Goal: Transaction & Acquisition: Subscribe to service/newsletter

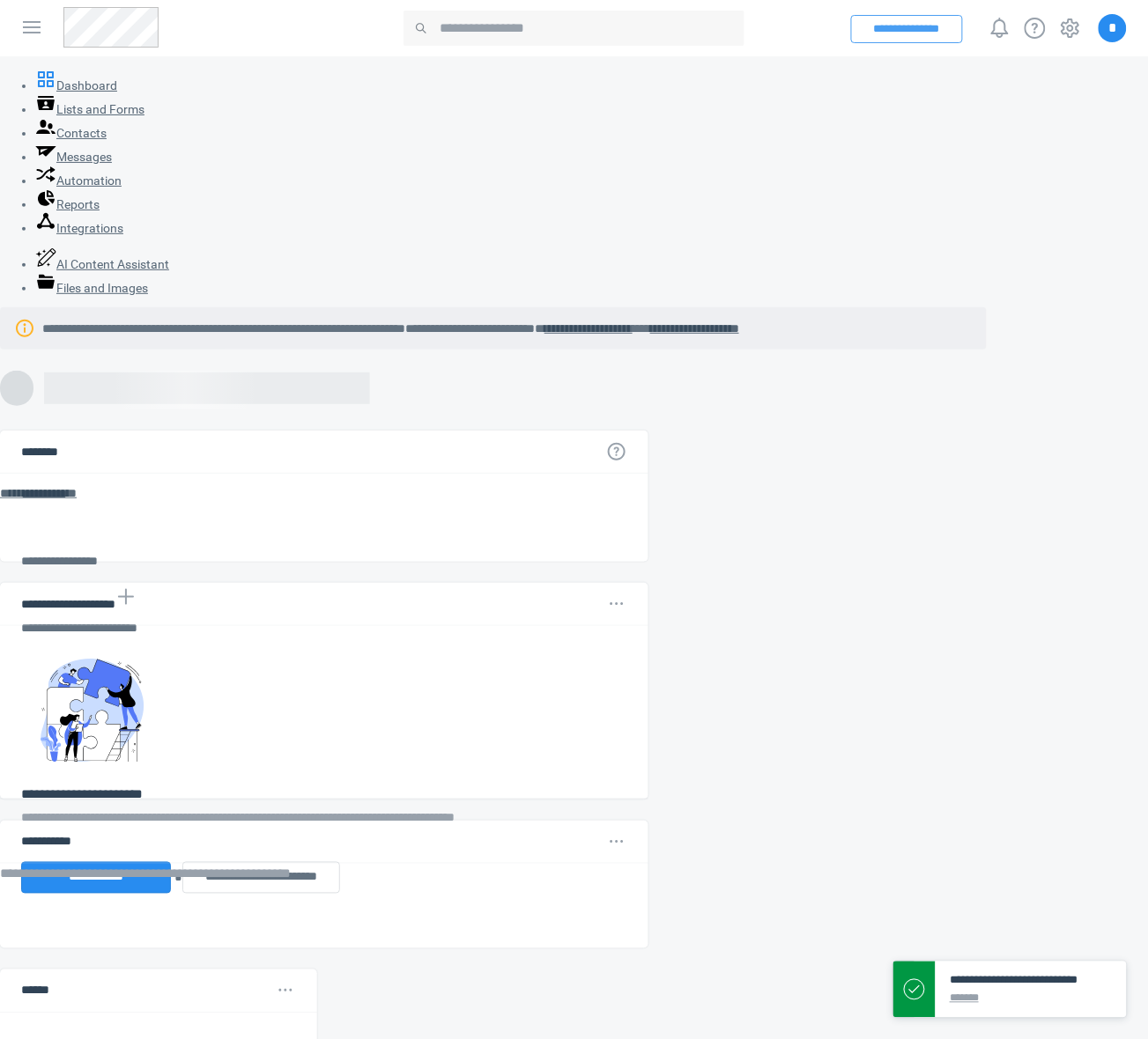
click at [918, 24] on button "**********" at bounding box center [907, 29] width 112 height 28
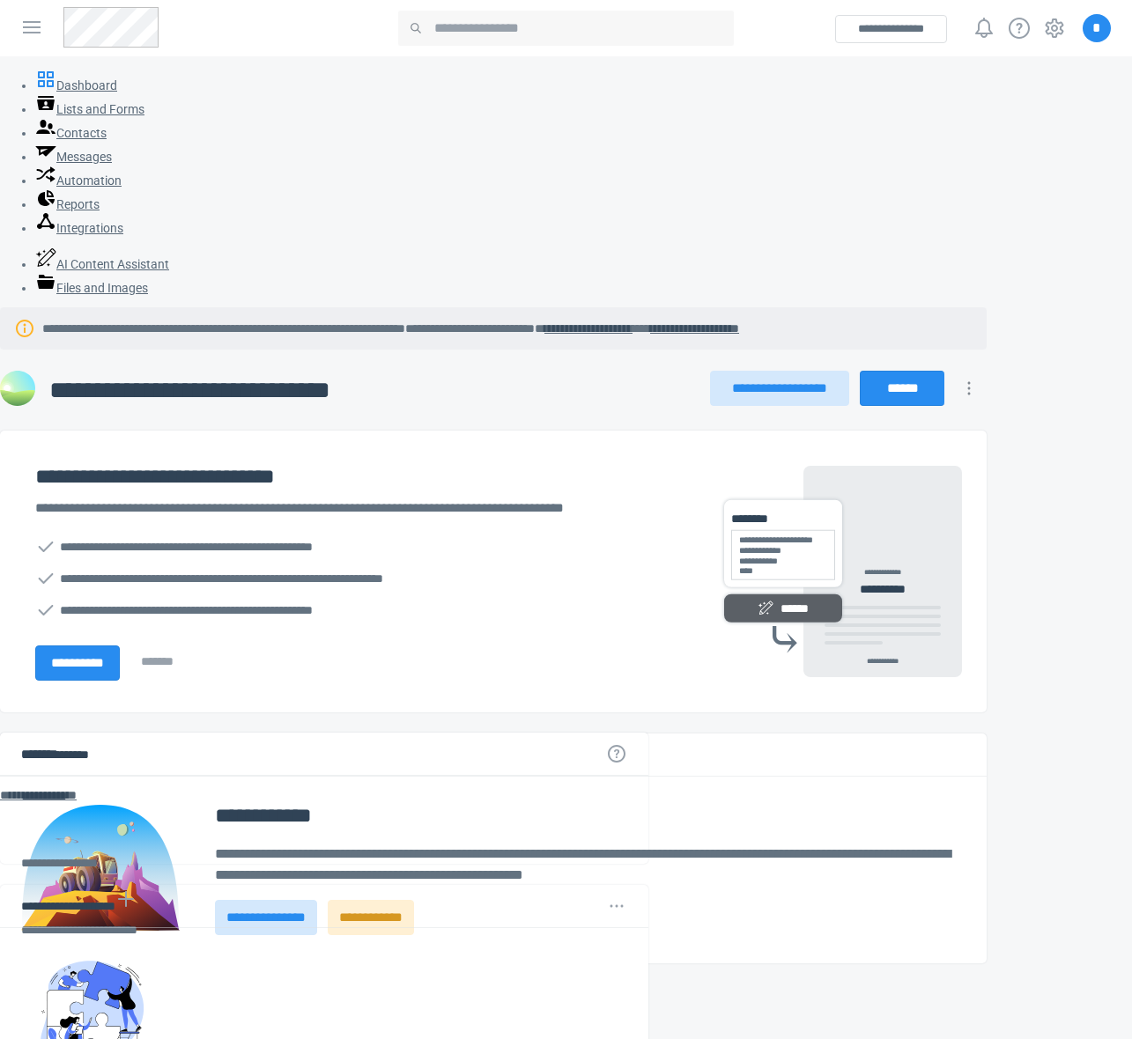
click at [1089, 33] on span "*" at bounding box center [1097, 28] width 28 height 28
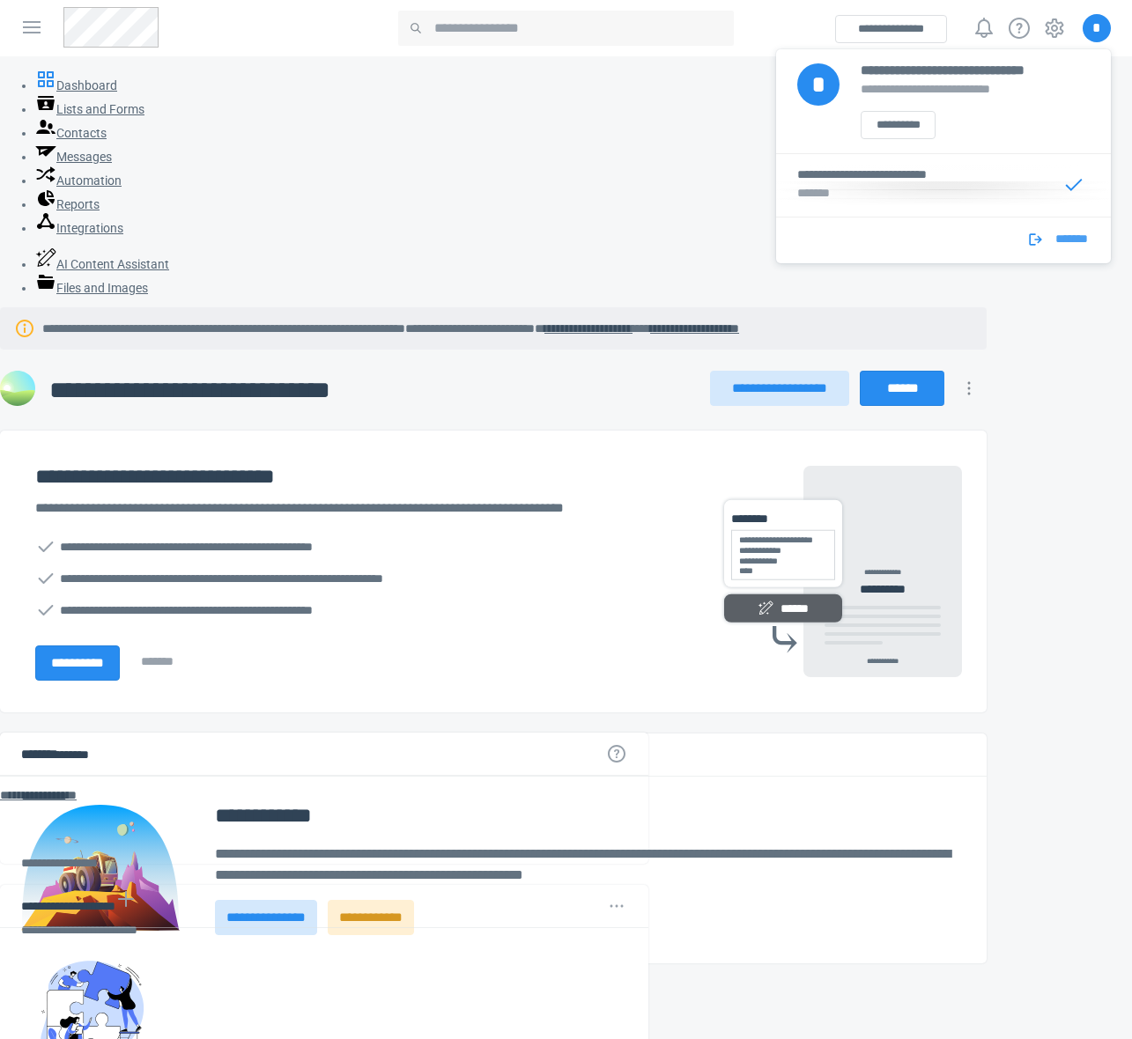
click at [1064, 253] on span "*******" at bounding box center [1071, 244] width 41 height 23
